Goal: Task Accomplishment & Management: Use online tool/utility

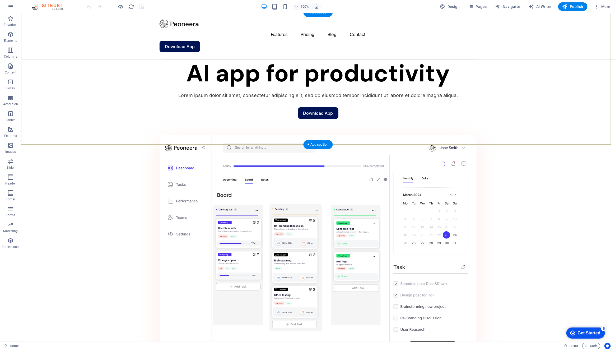
scroll to position [422, 0]
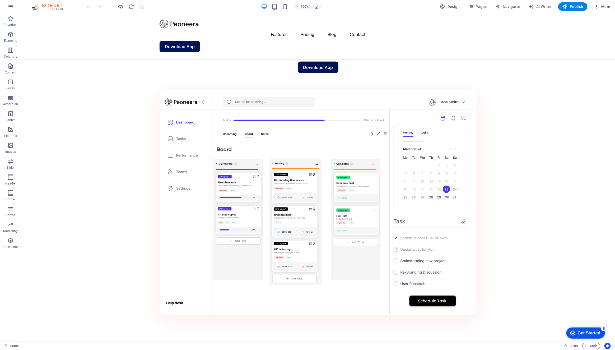
click at [597, 5] on icon "button" at bounding box center [596, 6] width 5 height 5
click at [584, 45] on h6 "SEO Analysis" at bounding box center [590, 46] width 31 height 6
select select "[DOMAIN_NAME]"
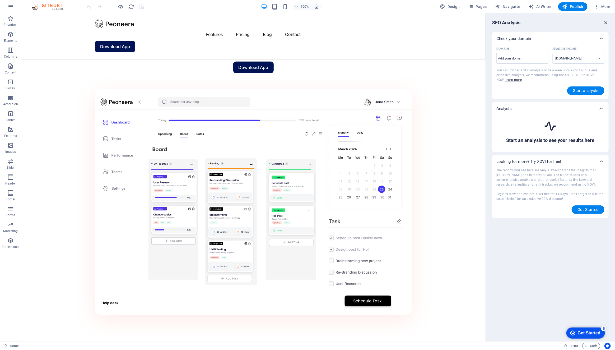
click at [604, 24] on icon "button" at bounding box center [606, 23] width 6 height 6
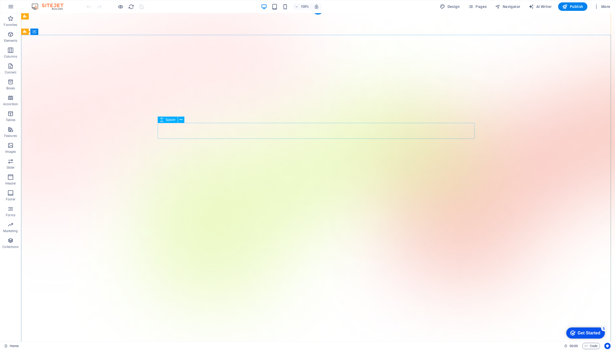
scroll to position [0, 0]
click at [9, 243] on icon "button" at bounding box center [10, 240] width 6 height 6
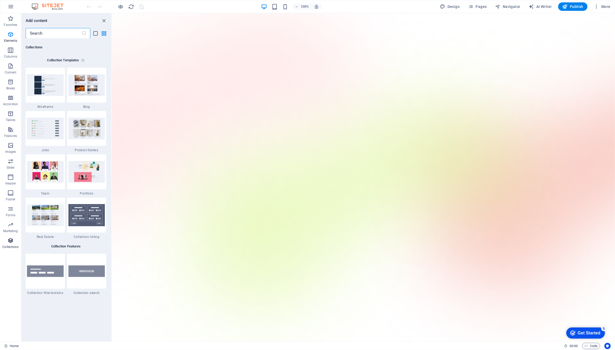
scroll to position [4835, 0]
click at [12, 240] on icon "button" at bounding box center [10, 240] width 6 height 6
click at [480, 6] on span "Pages" at bounding box center [477, 6] width 18 height 5
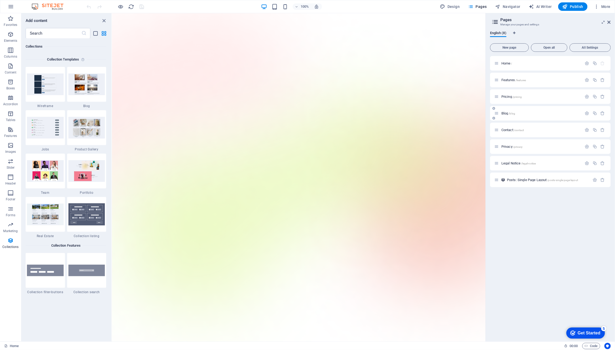
click at [503, 114] on span "Blog /blog" at bounding box center [508, 113] width 14 height 4
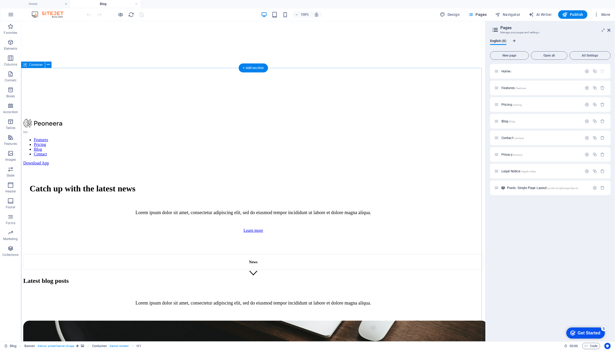
scroll to position [158, 0]
